Goal: Find specific page/section: Find specific page/section

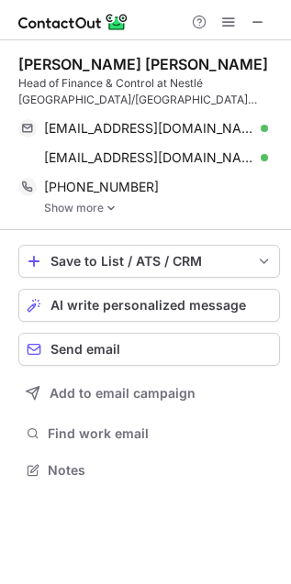
scroll to position [456, 291]
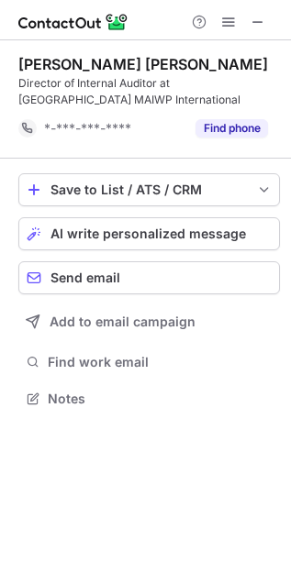
scroll to position [9, 9]
